Goal: Information Seeking & Learning: Understand process/instructions

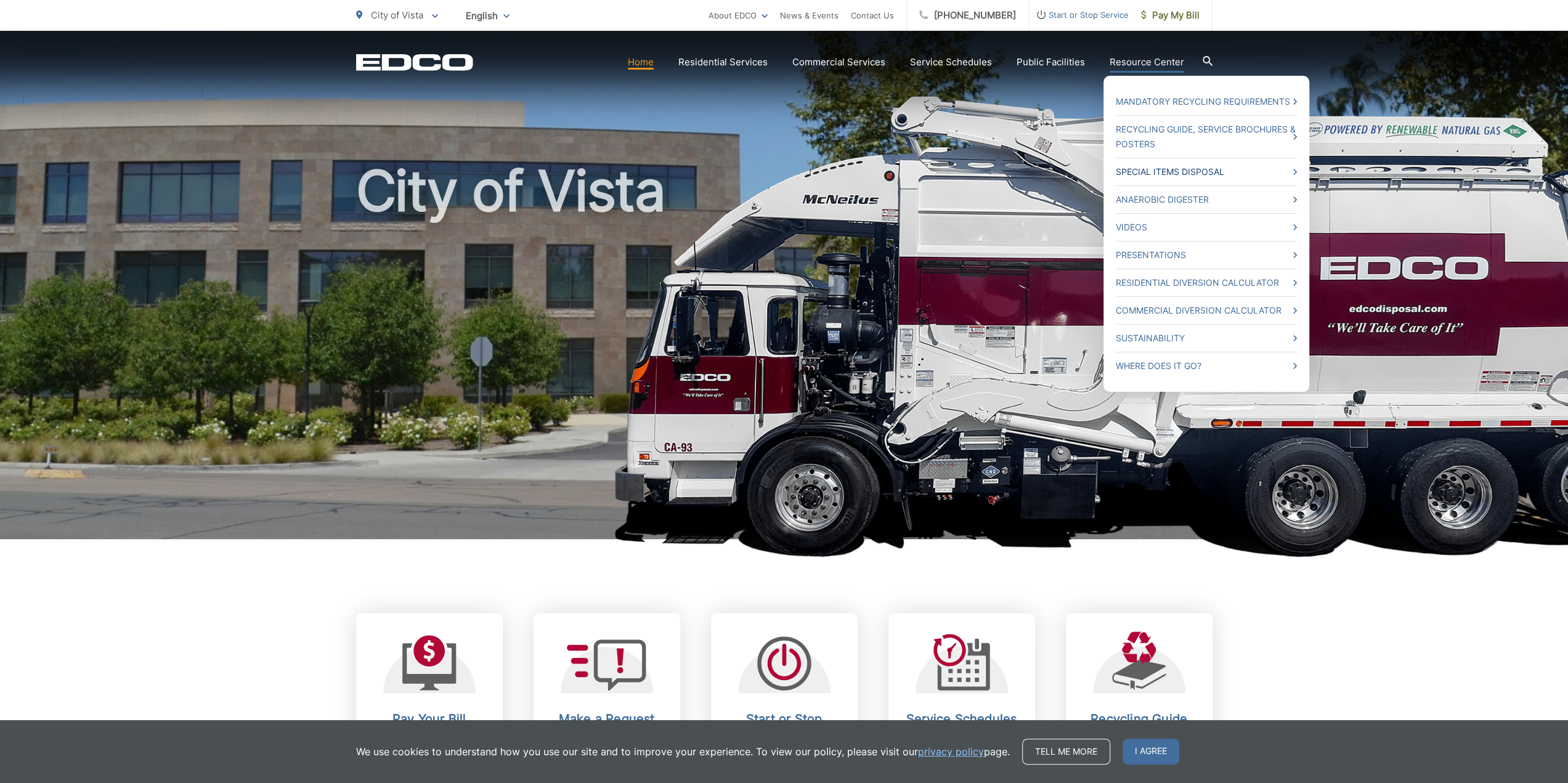
click at [1179, 170] on link "Special Items Disposal" at bounding box center [1206, 172] width 181 height 15
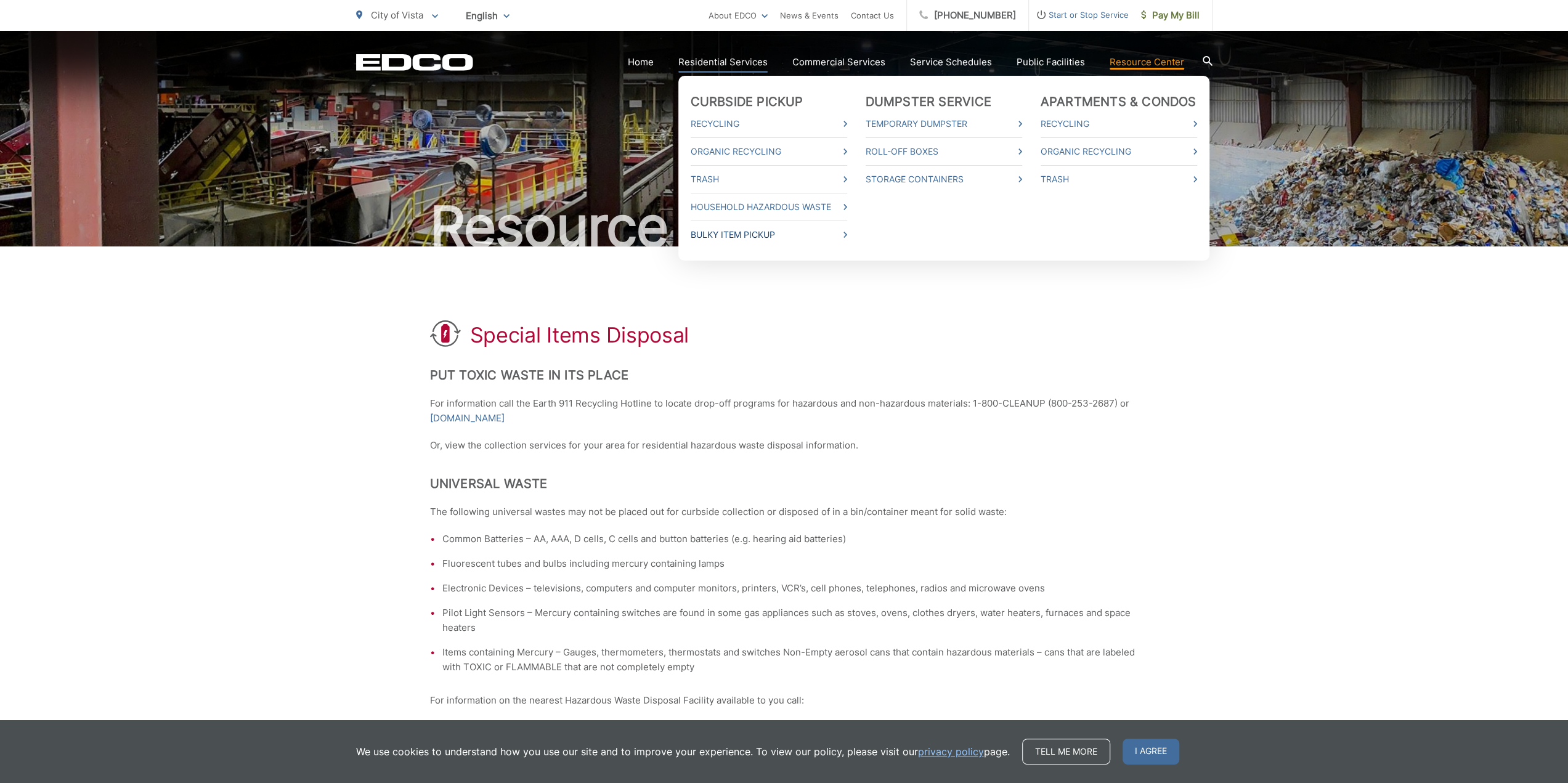
click at [757, 233] on link "Bulky Item Pickup" at bounding box center [768, 234] width 157 height 15
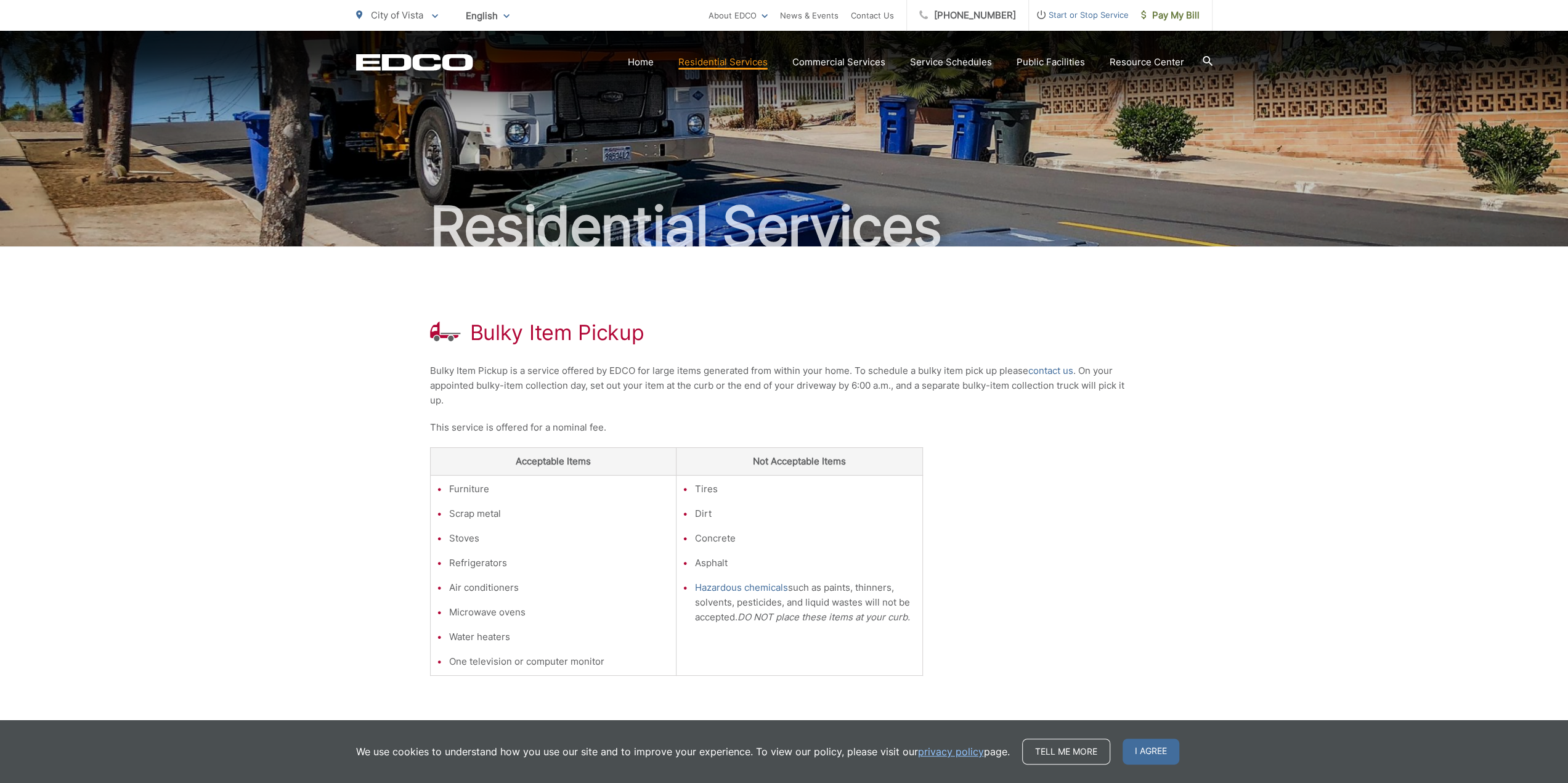
click at [1360, 381] on div "Bulky Item Pickup Bulky Item Pickup is a service offered by EDCO for large item…" at bounding box center [784, 561] width 1568 height 630
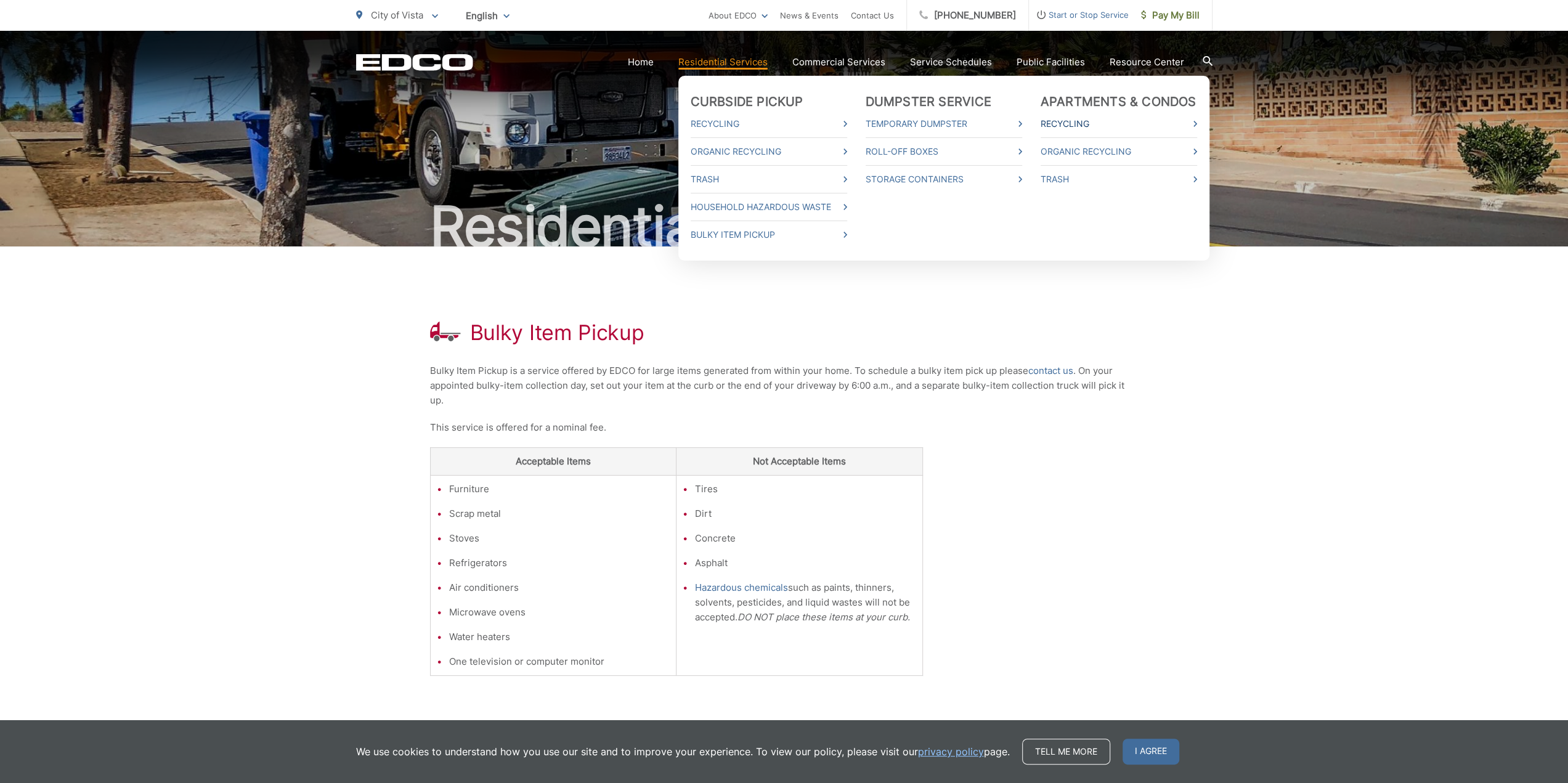
click at [1077, 124] on link "Recycling" at bounding box center [1119, 124] width 157 height 15
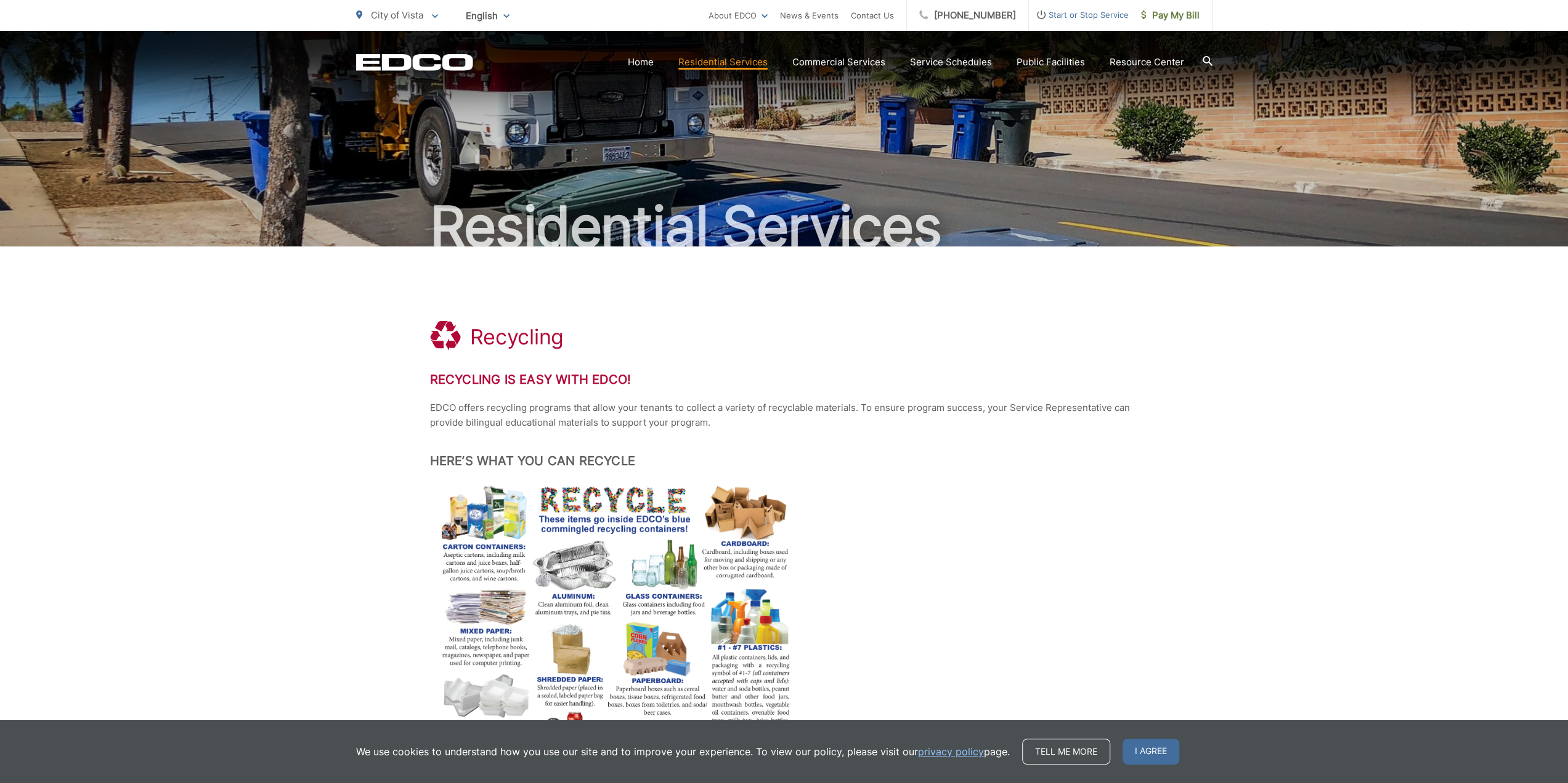
click at [749, 520] on img at bounding box center [615, 645] width 369 height 327
